Goal: Navigation & Orientation: Find specific page/section

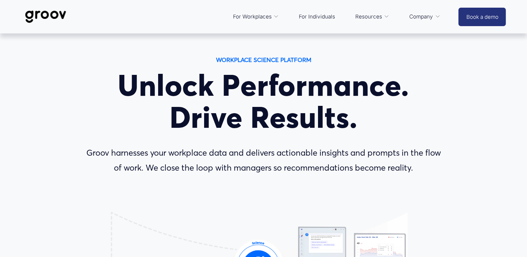
click at [308, 17] on link "For Individuals" at bounding box center [316, 16] width 43 height 17
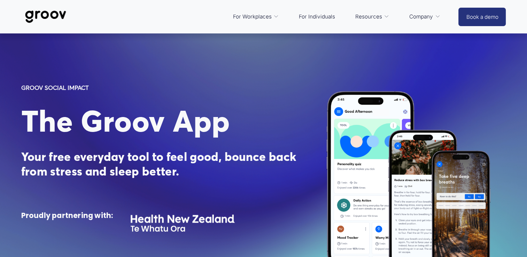
click at [0, 0] on link "Platform Overview" at bounding box center [0, 0] width 0 height 0
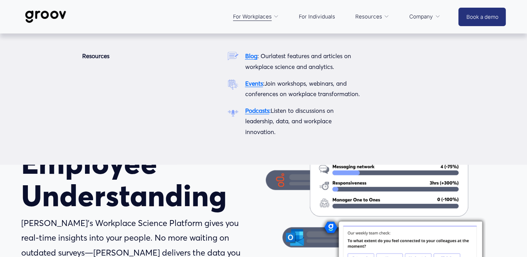
click at [369, 17] on span "Resources" at bounding box center [368, 17] width 27 height 10
click at [376, 15] on span "Resources" at bounding box center [368, 17] width 27 height 10
click at [366, 17] on span "Resources" at bounding box center [368, 17] width 27 height 10
click at [384, 18] on span "folder dropdown" at bounding box center [386, 16] width 5 height 5
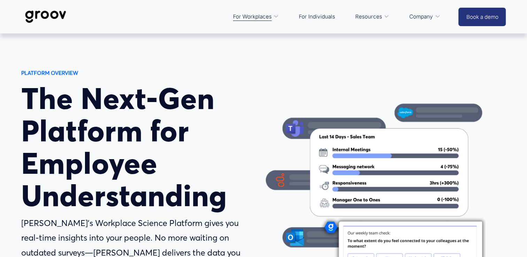
click at [326, 17] on link "For Individuals" at bounding box center [316, 16] width 43 height 17
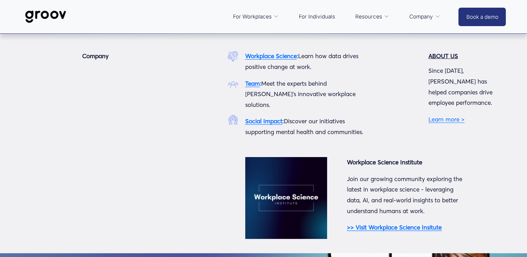
click at [426, 15] on span "Company" at bounding box center [421, 17] width 24 height 10
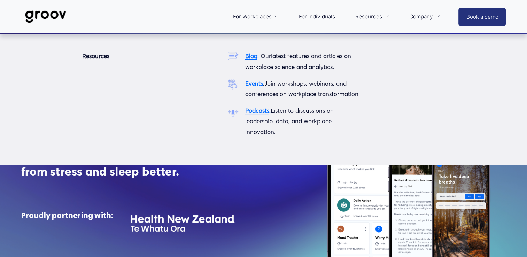
click at [376, 17] on span "Resources" at bounding box center [368, 17] width 27 height 10
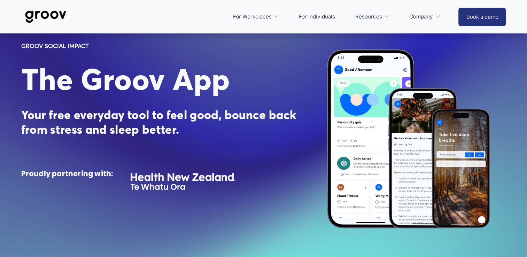
scroll to position [70, 0]
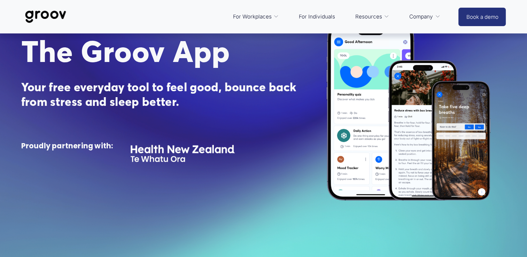
click at [330, 17] on link "For Individuals" at bounding box center [316, 16] width 43 height 17
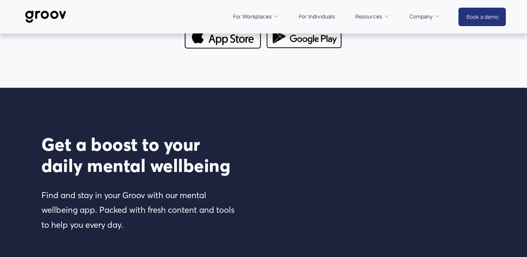
scroll to position [696, 0]
